Goal: Task Accomplishment & Management: Manage account settings

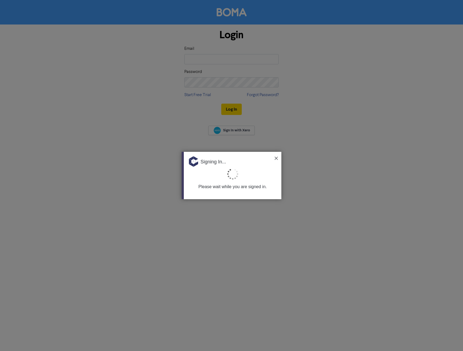
type input "[EMAIL_ADDRESS][DOMAIN_NAME]"
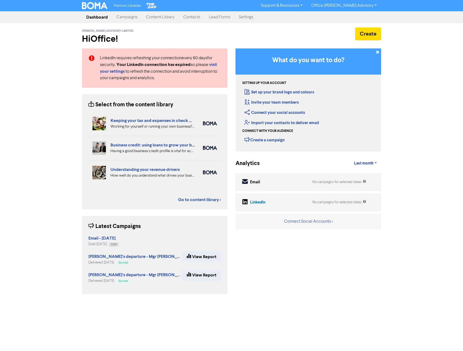
click at [352, 6] on link "Office [PERSON_NAME] Advisory" at bounding box center [344, 5] width 74 height 9
click at [56, 125] on div "Premium Libraries: Support & Resources Video Tutorials FAQ & Guides Marketing E…" at bounding box center [231, 175] width 463 height 351
click at [130, 16] on link "Campaigns" at bounding box center [127, 17] width 30 height 11
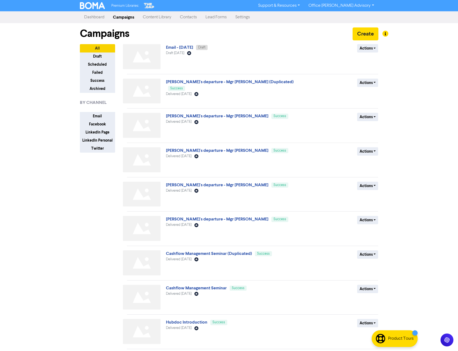
click at [93, 20] on link "Dashboard" at bounding box center [94, 17] width 29 height 11
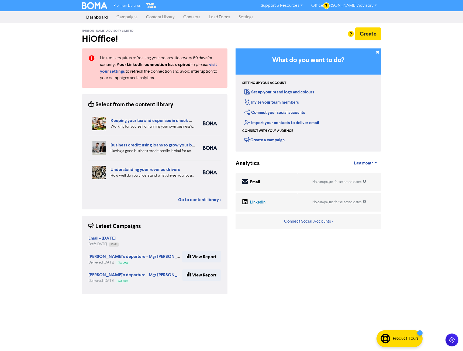
click at [201, 20] on link "Contacts" at bounding box center [192, 17] width 26 height 11
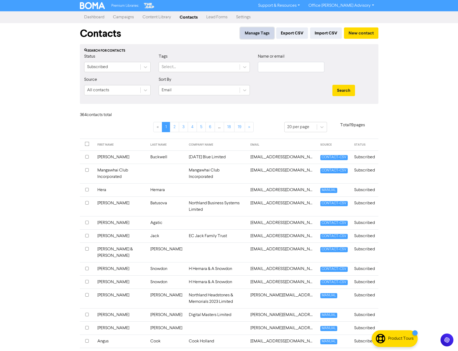
click at [260, 32] on button "Manage Tags" at bounding box center [257, 32] width 34 height 11
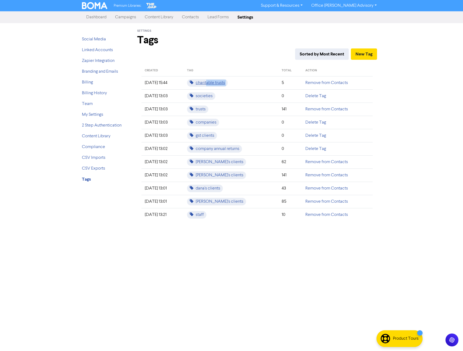
drag, startPoint x: 283, startPoint y: 84, endPoint x: 216, endPoint y: 84, distance: 66.8
click at [216, 84] on tr "[DATE] 15:44 charitable trusts 5 Remove from Contacts" at bounding box center [256, 82] width 231 height 13
click at [269, 96] on td "societies" at bounding box center [231, 95] width 94 height 13
drag, startPoint x: 241, startPoint y: 96, endPoint x: 257, endPoint y: 101, distance: 16.9
click at [245, 97] on td "societies" at bounding box center [231, 95] width 94 height 13
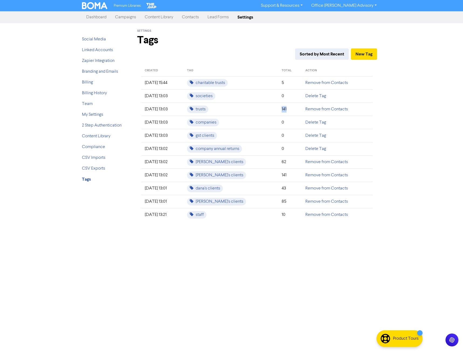
drag, startPoint x: 281, startPoint y: 108, endPoint x: 295, endPoint y: 113, distance: 15.1
click at [295, 113] on td "141" at bounding box center [290, 109] width 24 height 13
drag, startPoint x: 283, startPoint y: 122, endPoint x: 286, endPoint y: 134, distance: 12.2
click at [286, 134] on tbody "[DATE] 15:44 charitable trusts 5 Remove from Contacts [DATE] 13:03 societies 0 …" at bounding box center [256, 148] width 231 height 145
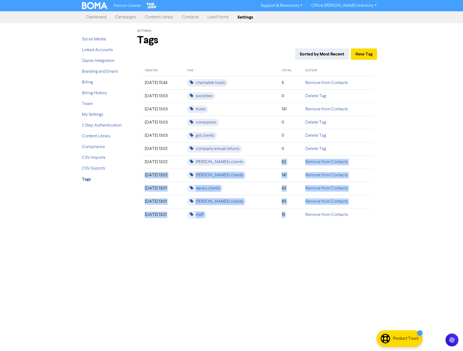
drag, startPoint x: 283, startPoint y: 161, endPoint x: 288, endPoint y: 215, distance: 53.7
click at [288, 215] on tbody "[DATE] 15:44 charitable trusts 5 Remove from Contacts [DATE] 13:03 societies 0 …" at bounding box center [256, 148] width 231 height 145
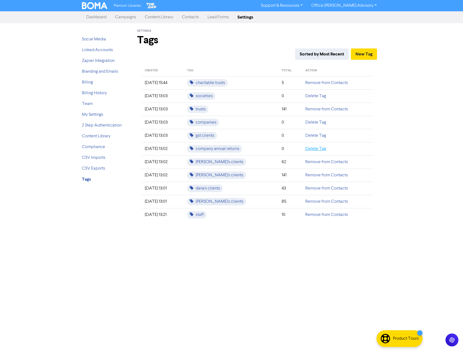
click at [318, 150] on link "Delete Tag" at bounding box center [315, 149] width 21 height 4
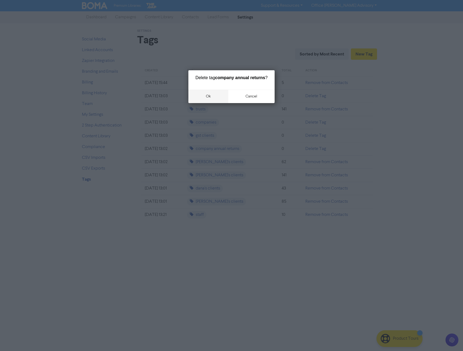
click at [219, 96] on button "ok" at bounding box center [208, 96] width 40 height 13
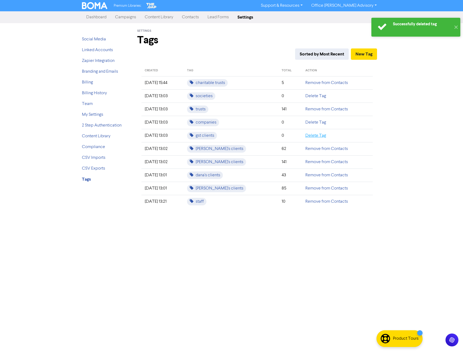
click at [316, 136] on link "Delete Tag" at bounding box center [315, 136] width 21 height 4
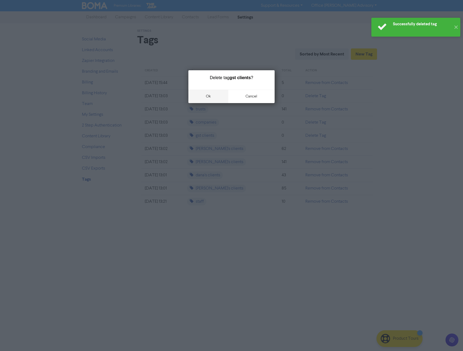
click at [210, 92] on button "ok" at bounding box center [208, 96] width 40 height 13
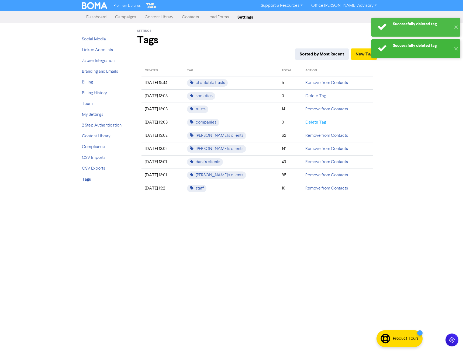
click at [306, 122] on link "Delete Tag" at bounding box center [315, 122] width 21 height 4
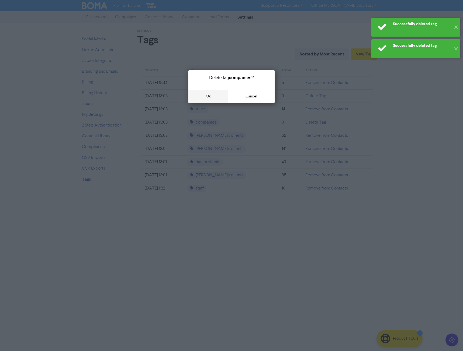
click at [215, 96] on button "ok" at bounding box center [208, 96] width 40 height 13
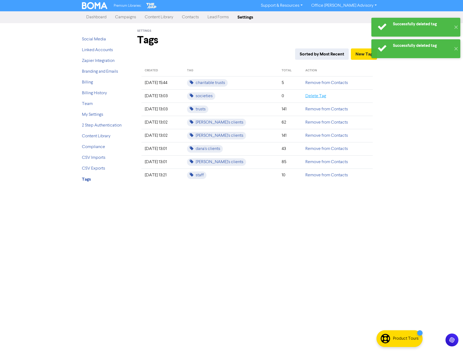
click at [305, 95] on link "Delete Tag" at bounding box center [315, 96] width 21 height 4
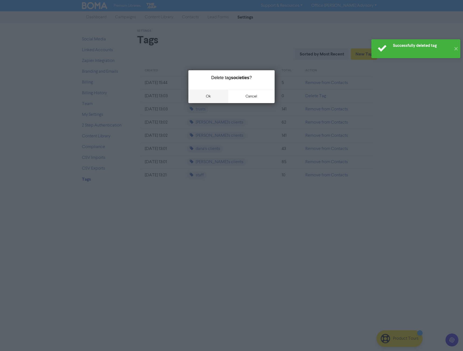
click at [204, 94] on button "ok" at bounding box center [208, 96] width 40 height 13
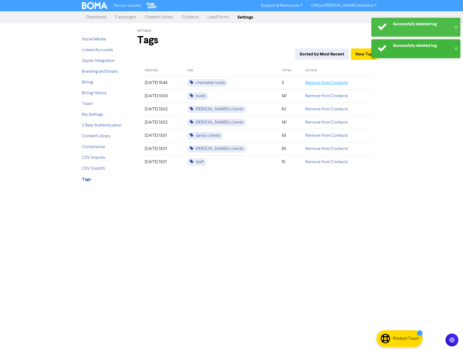
click at [316, 83] on link "Remove from Contacts" at bounding box center [326, 83] width 43 height 4
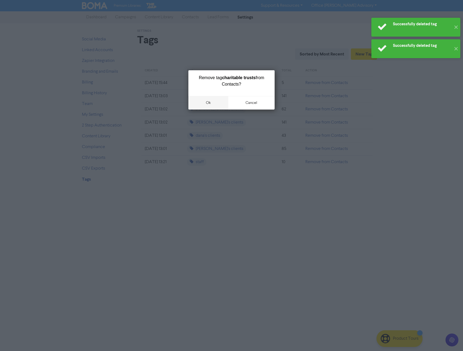
click at [207, 101] on button "ok" at bounding box center [208, 102] width 40 height 13
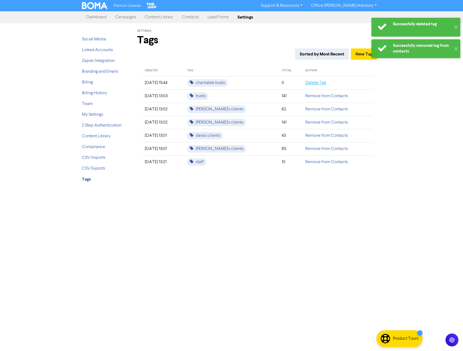
click at [308, 83] on link "Delete Tag" at bounding box center [315, 83] width 21 height 4
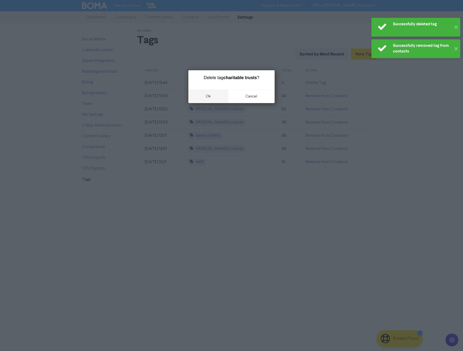
click at [209, 94] on button "ok" at bounding box center [208, 96] width 40 height 13
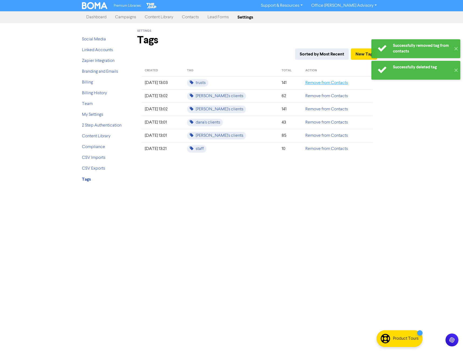
click at [305, 83] on link "Remove from Contacts" at bounding box center [326, 83] width 43 height 4
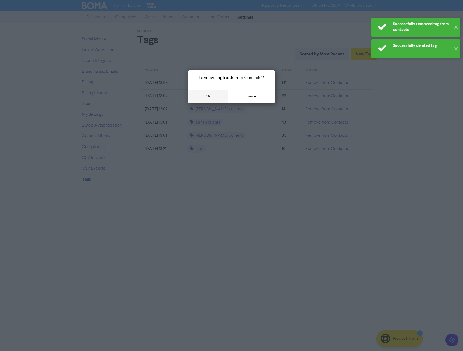
click at [221, 94] on button "ok" at bounding box center [208, 96] width 40 height 13
